Goal: Information Seeking & Learning: Find specific fact

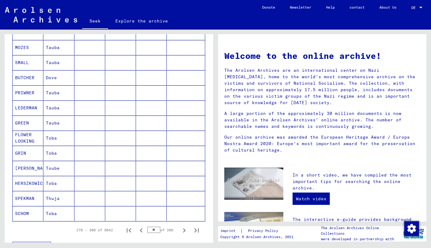
scroll to position [368, 0]
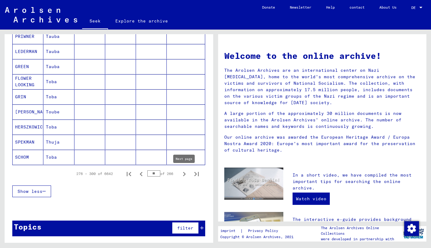
click at [183, 174] on icon "Next page" at bounding box center [184, 174] width 9 height 9
click at [181, 172] on icon "Next page" at bounding box center [184, 174] width 9 height 9
click at [185, 174] on icon "Next page" at bounding box center [184, 174] width 3 height 4
click at [185, 173] on icon "Next page" at bounding box center [184, 174] width 3 height 4
click at [186, 173] on icon "Next page" at bounding box center [184, 174] width 9 height 9
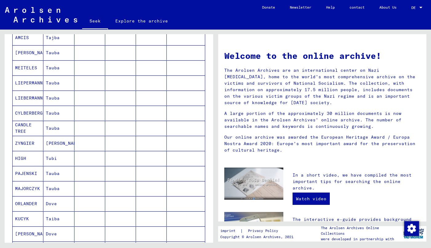
scroll to position [343, 0]
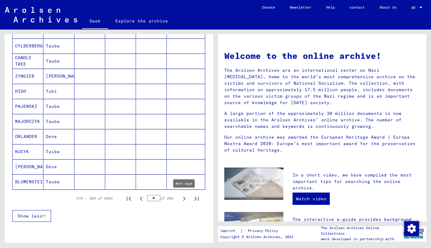
click at [186, 197] on icon "Next page" at bounding box center [184, 198] width 9 height 9
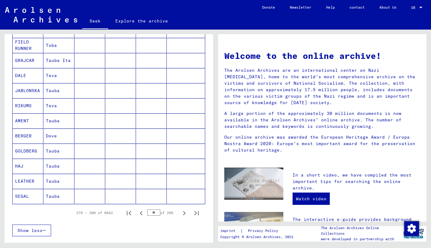
scroll to position [368, 0]
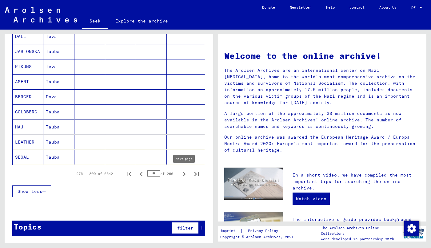
click at [182, 173] on icon "Next page" at bounding box center [184, 174] width 9 height 9
click at [184, 173] on icon "Next page" at bounding box center [184, 174] width 9 height 9
click at [184, 174] on icon "Next page" at bounding box center [184, 174] width 3 height 4
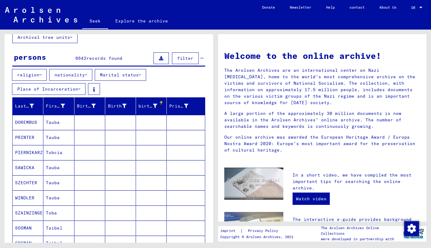
scroll to position [0, 0]
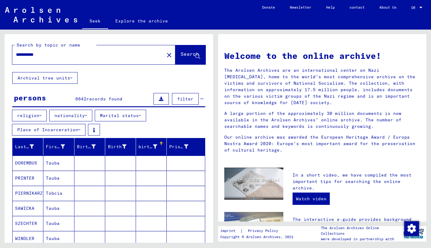
click at [162, 143] on div at bounding box center [162, 143] width 2 height 2
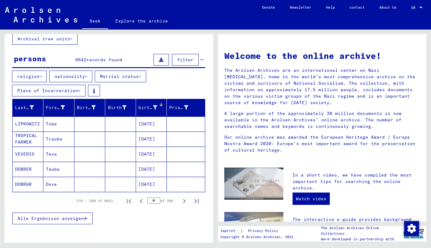
scroll to position [44, 0]
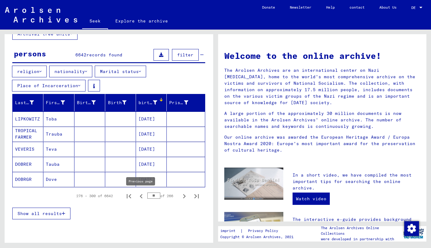
click at [142, 195] on icon "Previous page" at bounding box center [141, 196] width 9 height 9
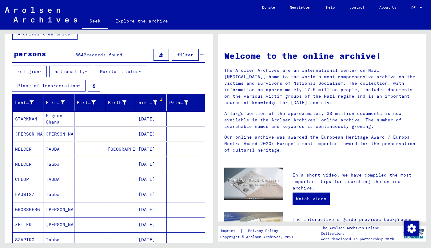
click at [142, 195] on font "[DATE]" at bounding box center [147, 194] width 17 height 6
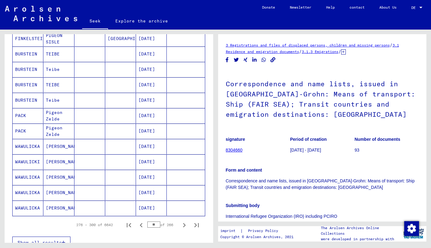
scroll to position [376, 0]
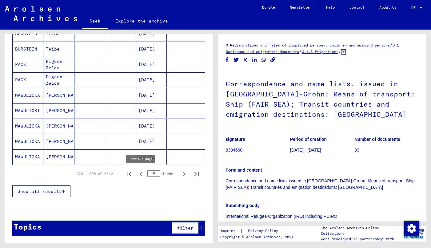
click at [142, 172] on icon "Previous page" at bounding box center [141, 174] width 3 height 4
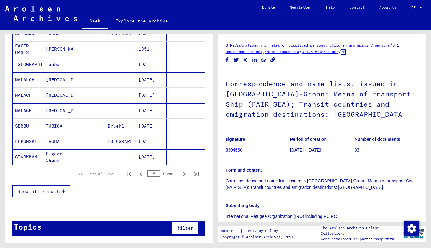
click at [142, 172] on icon "Previous page" at bounding box center [141, 174] width 3 height 4
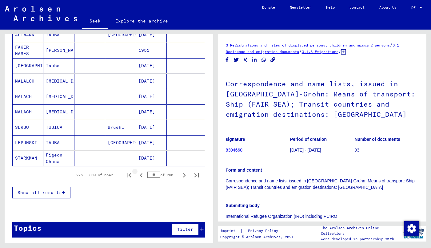
scroll to position [377, 0]
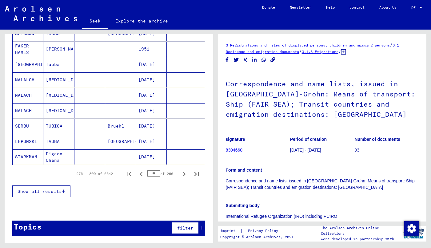
click at [141, 172] on icon "Previous page" at bounding box center [141, 174] width 3 height 4
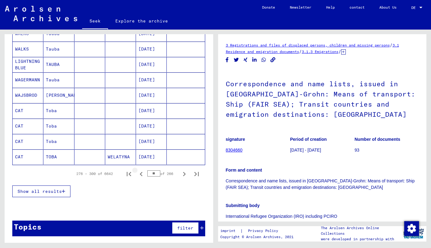
click at [141, 172] on icon "Previous page" at bounding box center [141, 174] width 3 height 4
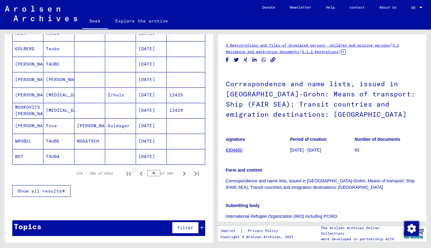
scroll to position [376, 0]
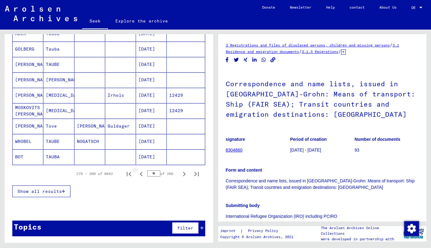
click at [141, 172] on icon "Previous page" at bounding box center [141, 174] width 3 height 4
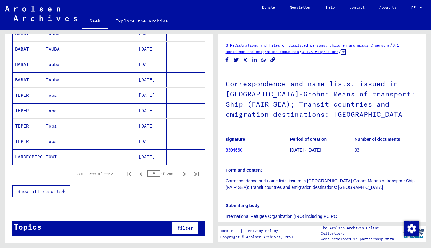
click at [141, 172] on icon "Previous page" at bounding box center [141, 174] width 3 height 4
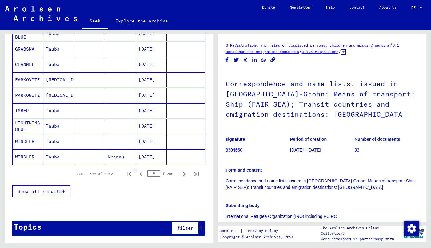
click at [141, 172] on icon "Previous page" at bounding box center [141, 174] width 3 height 4
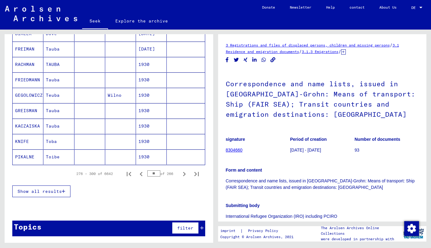
click at [141, 172] on icon "Previous page" at bounding box center [141, 174] width 3 height 4
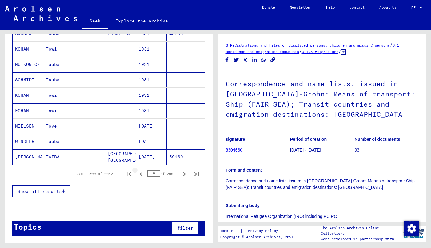
click at [141, 172] on icon "Previous page" at bounding box center [141, 174] width 3 height 4
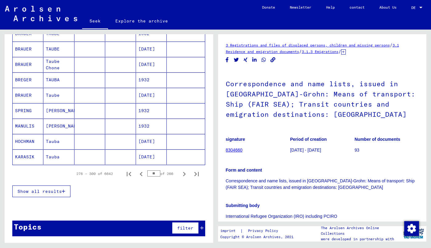
click at [141, 172] on icon "Previous page" at bounding box center [141, 174] width 3 height 4
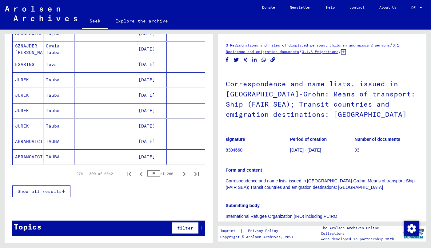
click at [141, 172] on icon "Previous page" at bounding box center [141, 174] width 3 height 4
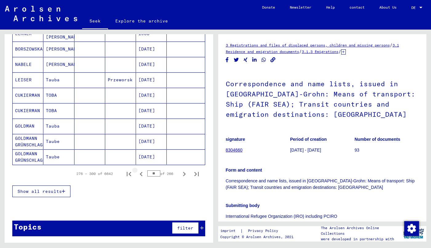
click at [141, 172] on icon "Previous page" at bounding box center [141, 174] width 3 height 4
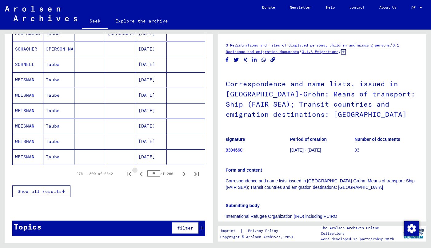
click at [141, 172] on icon "Previous page" at bounding box center [141, 174] width 3 height 4
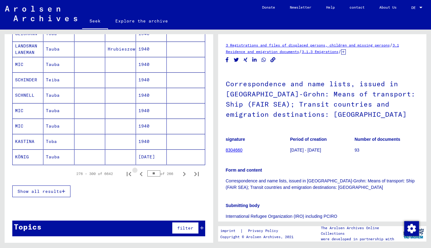
click at [141, 172] on icon "Previous page" at bounding box center [141, 174] width 3 height 4
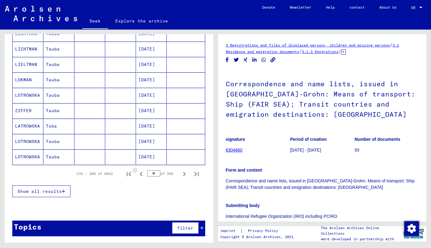
click at [141, 172] on icon "Previous page" at bounding box center [141, 174] width 3 height 4
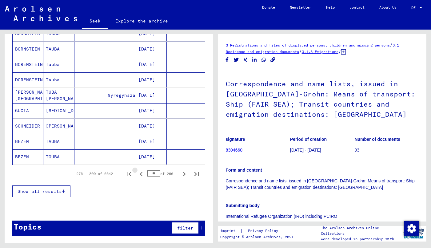
click at [141, 172] on icon "Previous page" at bounding box center [141, 174] width 3 height 4
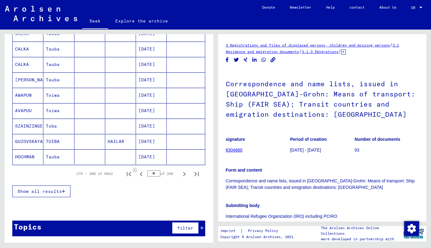
click at [141, 172] on icon "Previous page" at bounding box center [141, 174] width 3 height 4
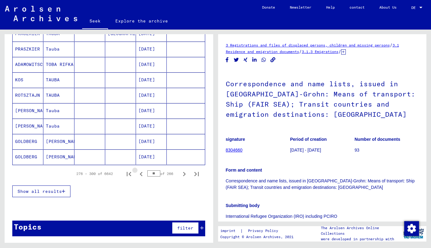
click at [141, 172] on icon "Previous page" at bounding box center [141, 174] width 3 height 4
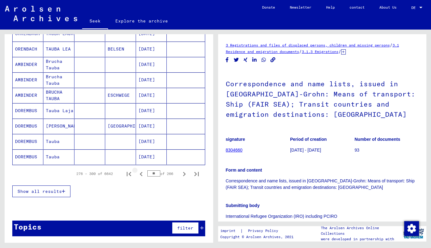
click at [141, 172] on icon "Previous page" at bounding box center [141, 174] width 3 height 4
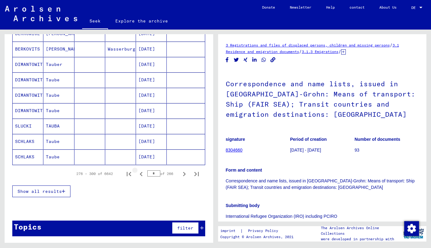
click at [141, 172] on icon "Previous page" at bounding box center [141, 174] width 3 height 4
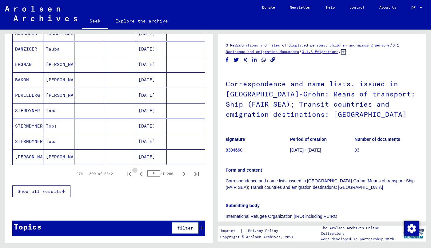
click at [141, 172] on icon "Previous page" at bounding box center [141, 174] width 3 height 4
click at [186, 172] on icon "Next page" at bounding box center [184, 174] width 9 height 9
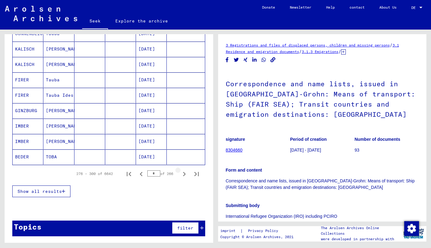
click at [186, 172] on icon "Next page" at bounding box center [184, 174] width 9 height 9
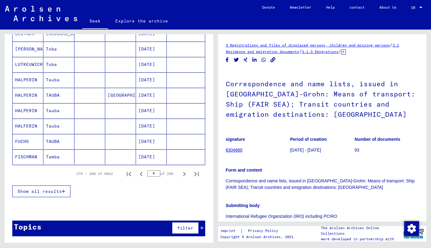
click at [186, 172] on icon "Next page" at bounding box center [184, 174] width 9 height 9
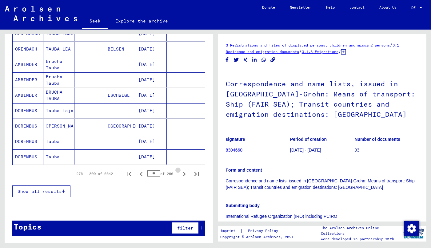
click at [186, 172] on icon "Next page" at bounding box center [184, 174] width 9 height 9
type input "**"
